Goal: Task Accomplishment & Management: Manage account settings

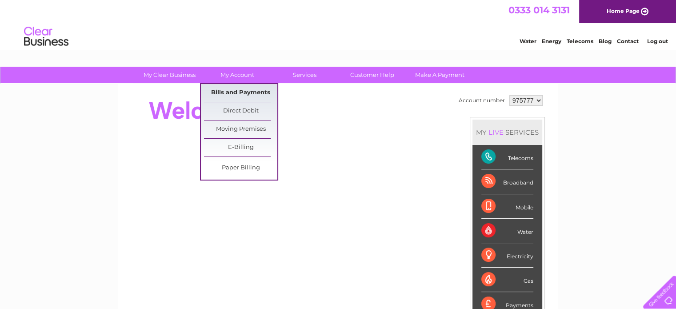
click at [248, 88] on link "Bills and Payments" at bounding box center [240, 93] width 73 height 18
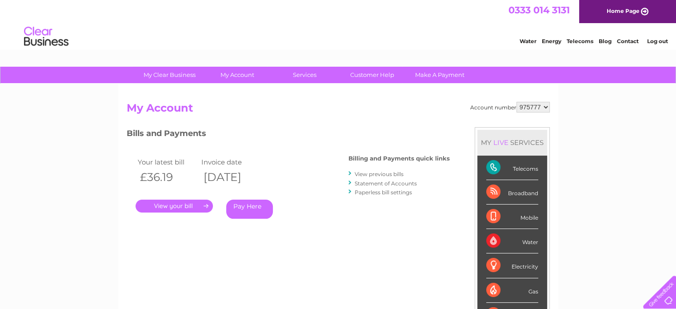
click at [197, 206] on link "." at bounding box center [174, 206] width 77 height 13
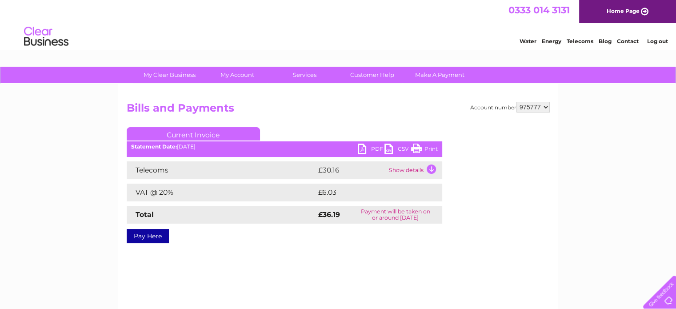
click at [364, 148] on link "PDF" at bounding box center [371, 150] width 27 height 13
click at [661, 41] on link "Log out" at bounding box center [657, 41] width 21 height 7
